Goal: Navigation & Orientation: Find specific page/section

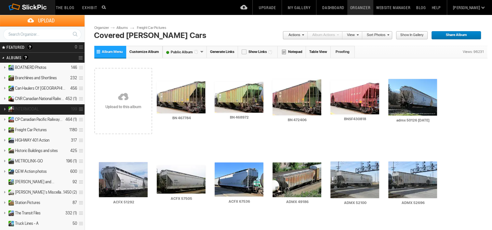
click at [47, 109] on details "INTERMODAL 199" at bounding box center [42, 109] width 85 height 10
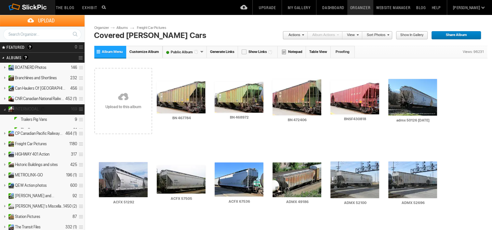
click at [47, 109] on details "INTERMODAL 169" at bounding box center [42, 109] width 85 height 10
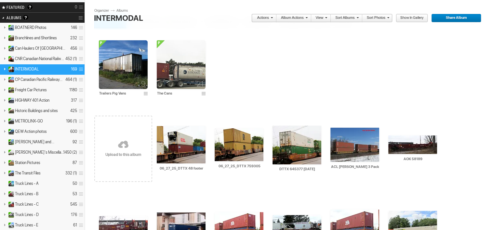
scroll to position [37, 0]
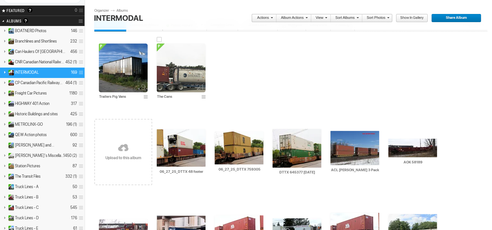
click at [181, 86] on img at bounding box center [181, 68] width 49 height 49
